Goal: Task Accomplishment & Management: Manage account settings

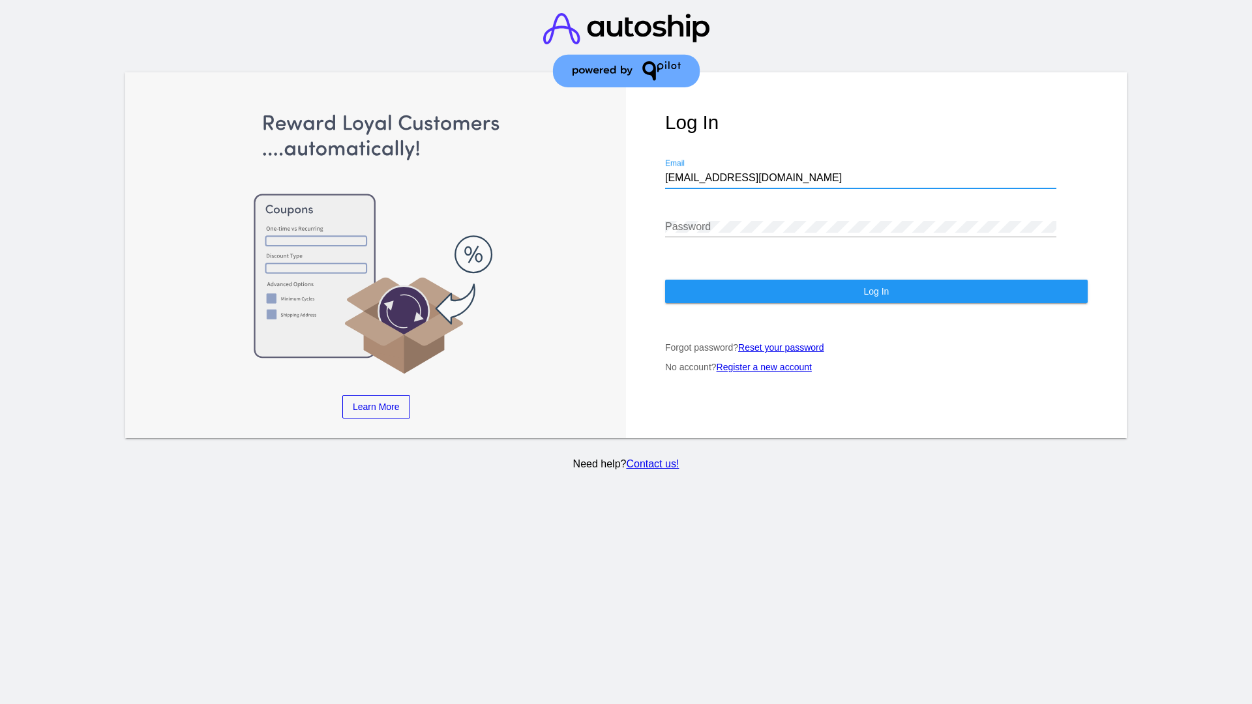
type input "[EMAIL_ADDRESS][DOMAIN_NAME]"
click at [876, 292] on span "Log In" at bounding box center [876, 291] width 25 height 10
